Goal: Task Accomplishment & Management: Manage account settings

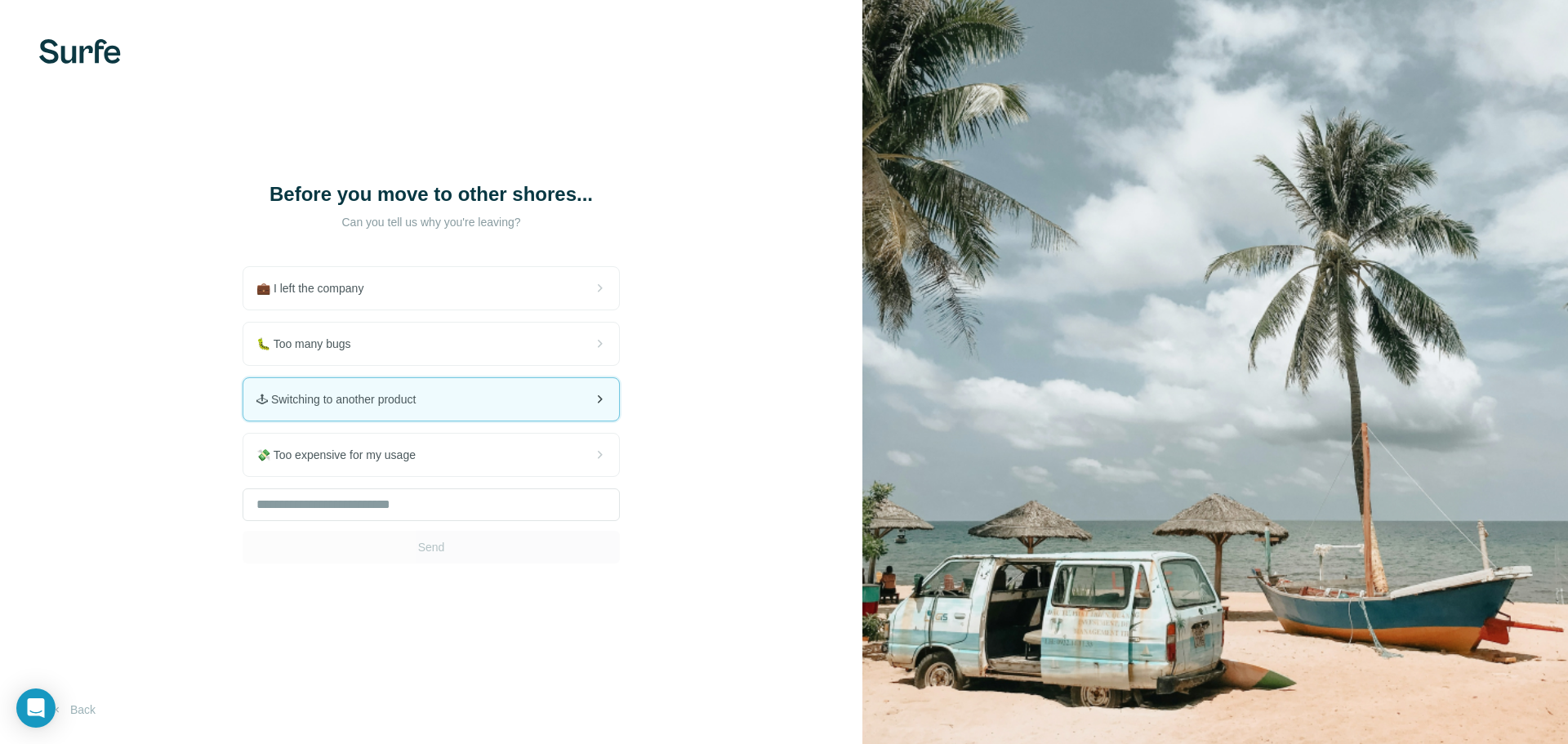
click at [574, 409] on div "🕹 Switching to another product" at bounding box center [431, 399] width 376 height 43
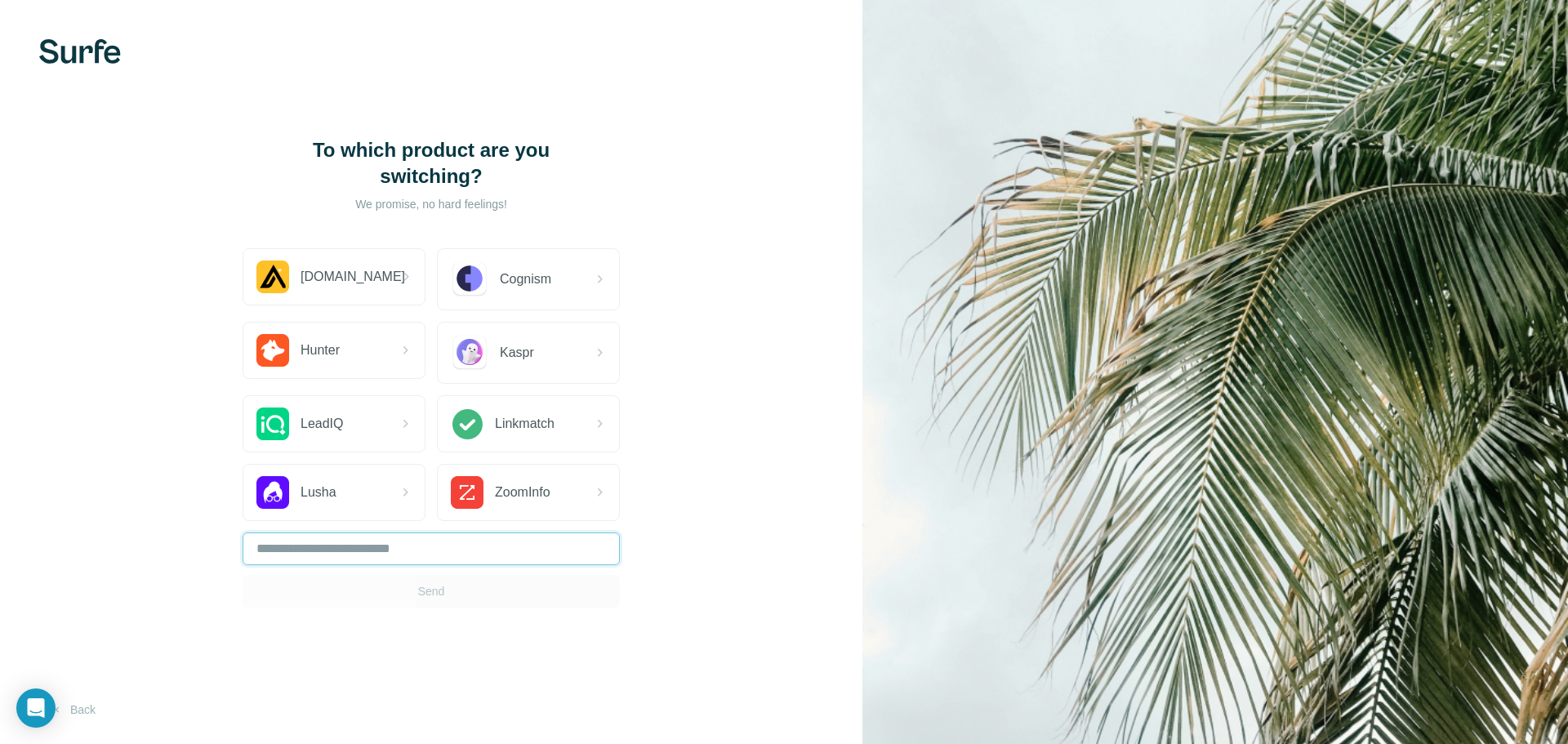
click at [410, 554] on input "text" at bounding box center [431, 548] width 377 height 32
type input "******"
click at [460, 592] on button "Send" at bounding box center [431, 591] width 377 height 32
